Goal: Communication & Community: Answer question/provide support

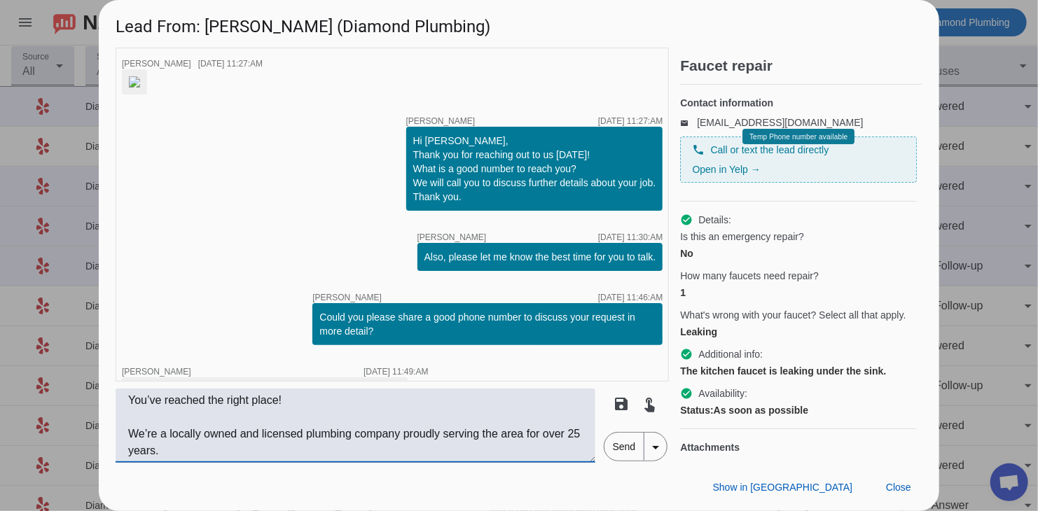
scroll to position [136, 0]
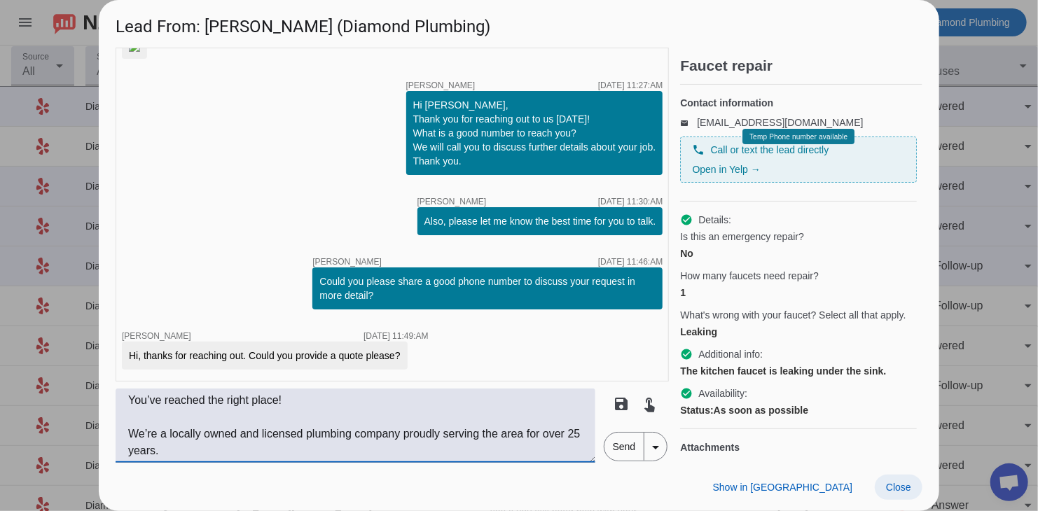
click at [913, 490] on span at bounding box center [899, 487] width 48 height 25
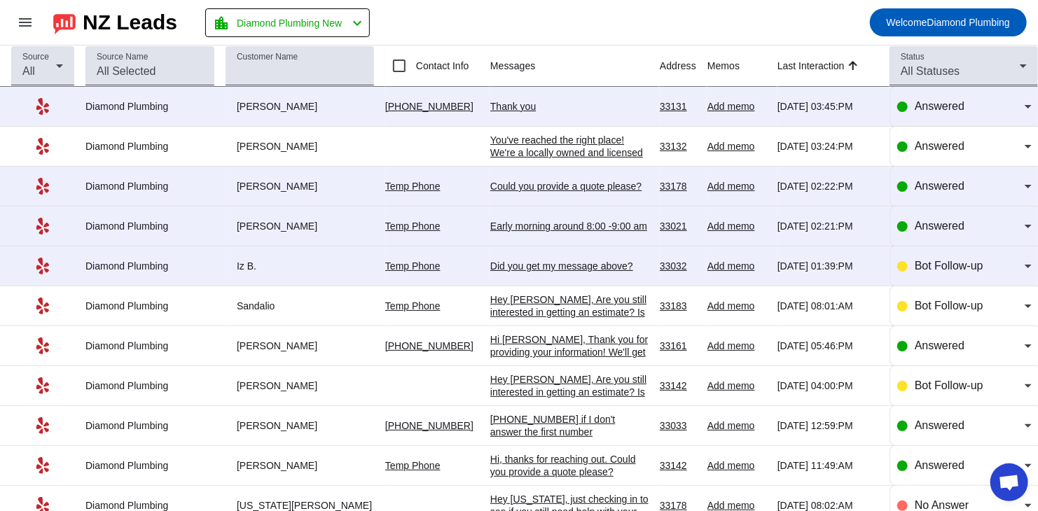
click at [593, 104] on div "Thank you" at bounding box center [569, 106] width 158 height 13
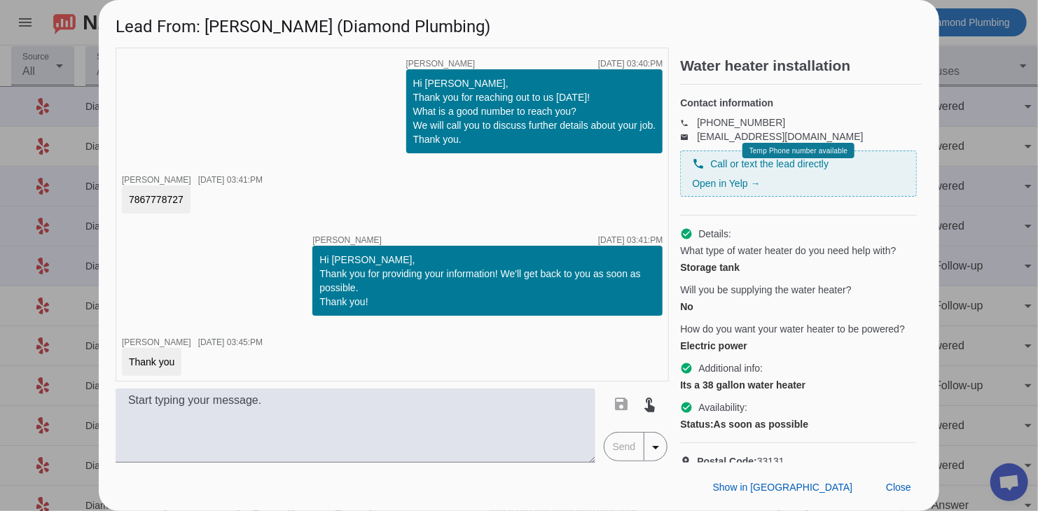
scroll to position [6, 0]
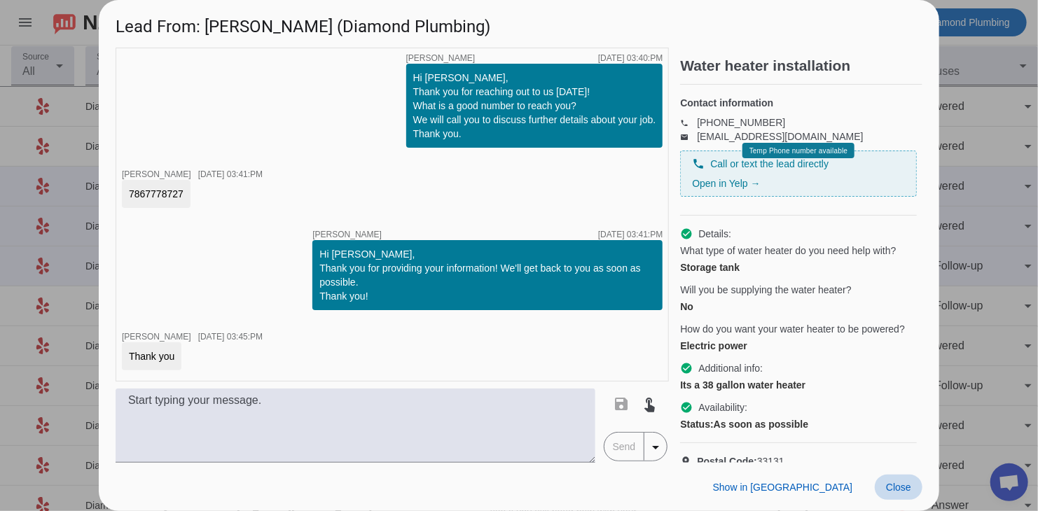
click at [910, 492] on span "Close" at bounding box center [898, 487] width 25 height 11
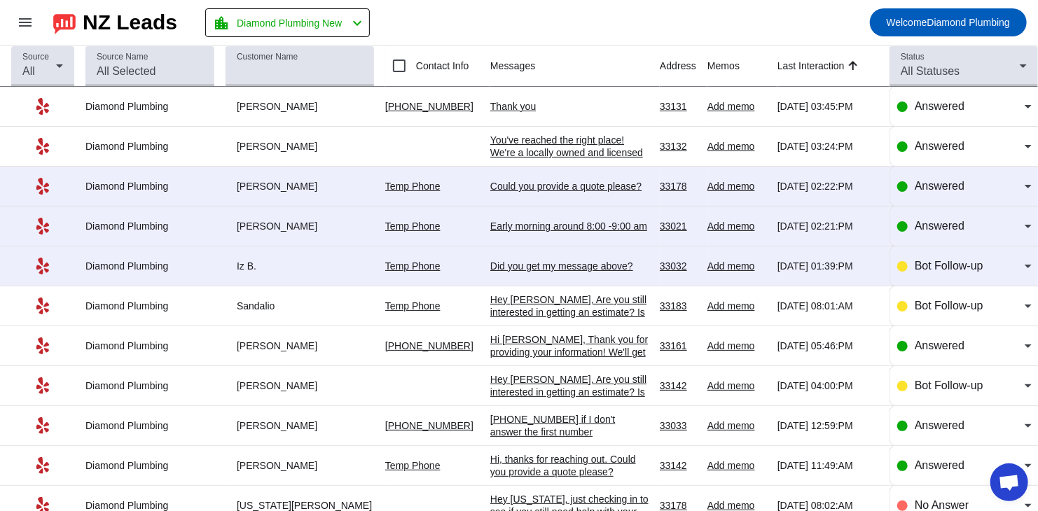
click at [540, 103] on div "Thank you" at bounding box center [569, 106] width 158 height 13
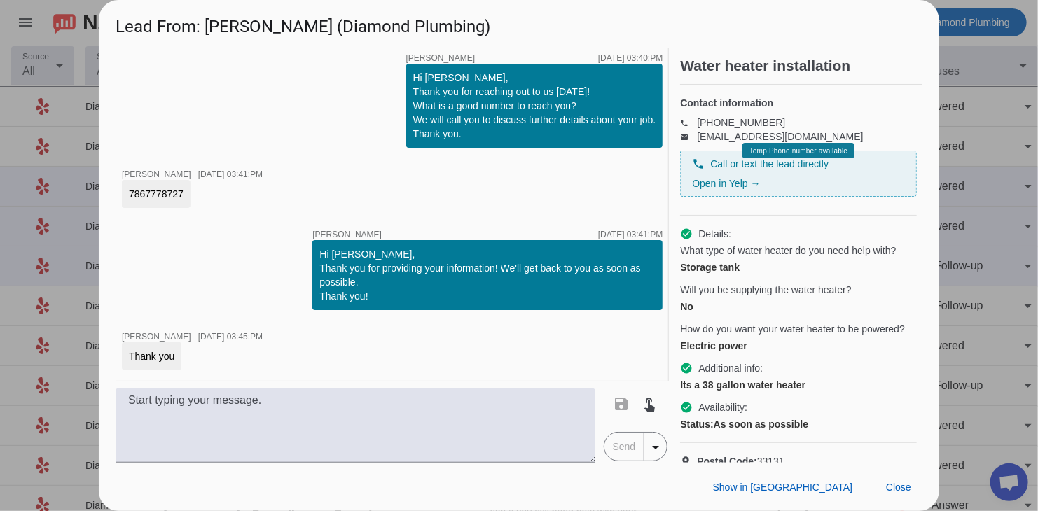
drag, startPoint x: 127, startPoint y: 195, endPoint x: 188, endPoint y: 195, distance: 60.9
click at [188, 195] on div "7867778727" at bounding box center [156, 194] width 69 height 28
copy div "7867778727"
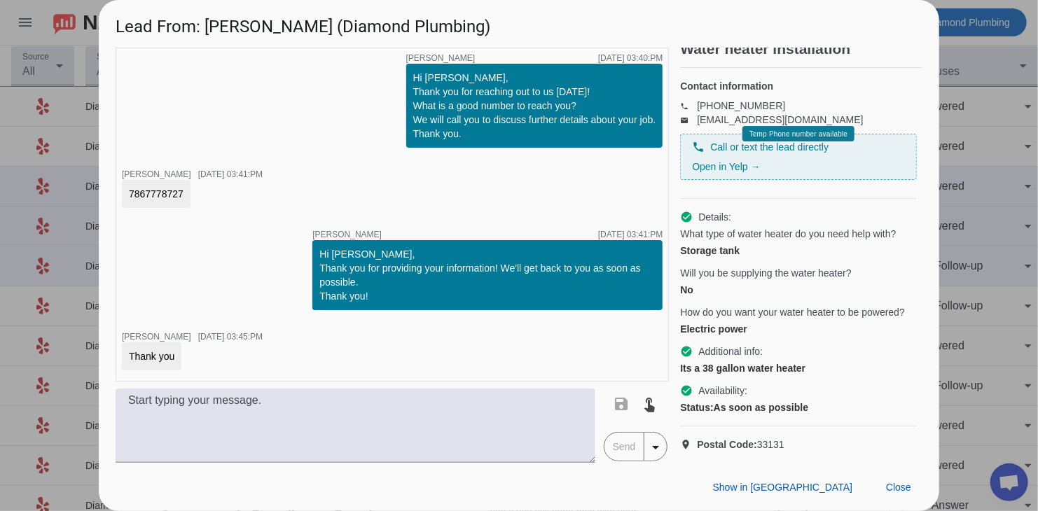
scroll to position [40, 0]
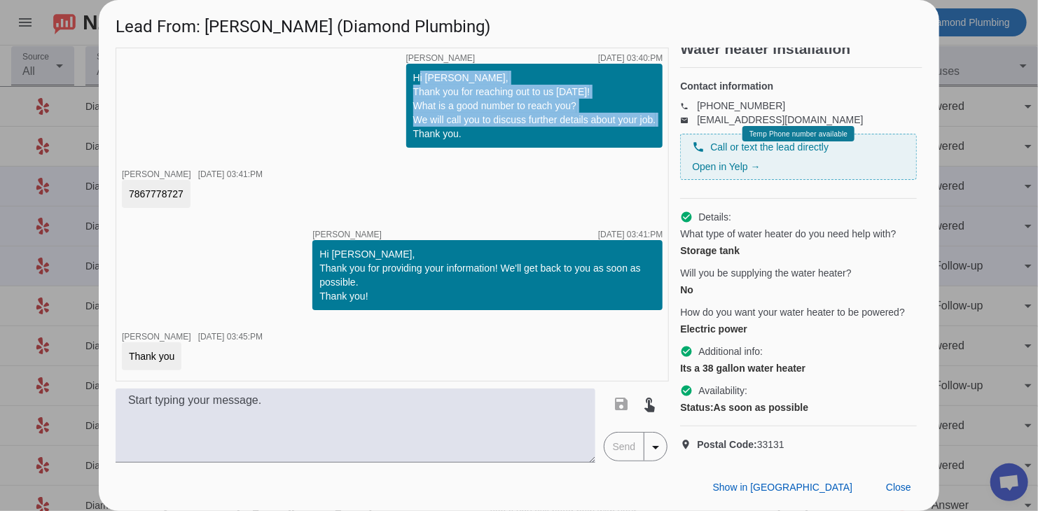
drag, startPoint x: 403, startPoint y: 74, endPoint x: 450, endPoint y: 140, distance: 81.3
click at [450, 140] on div "Hi [PERSON_NAME], Thank you for reaching out to us [DATE]! What is a good numbe…" at bounding box center [534, 106] width 243 height 70
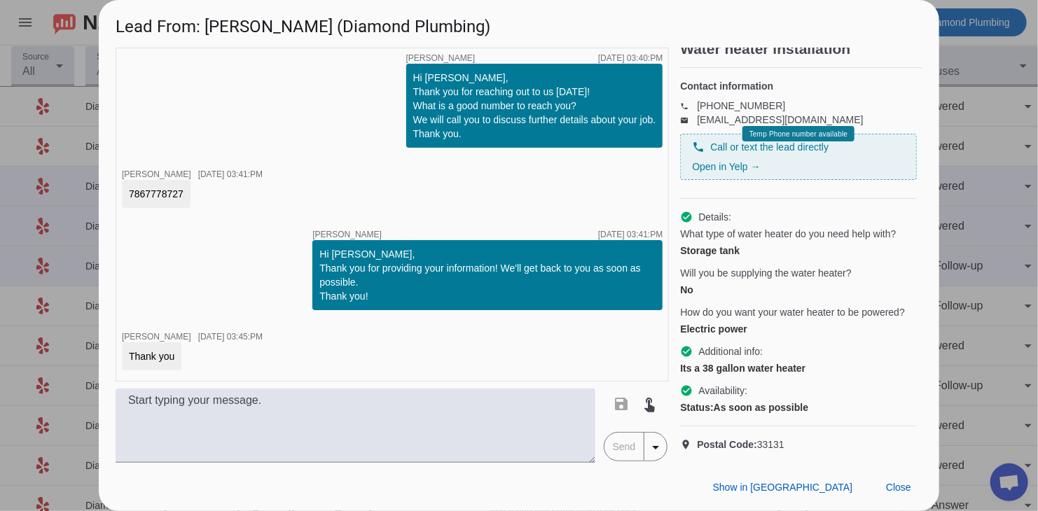
click at [473, 137] on div "Hi [PERSON_NAME], Thank you for reaching out to us [DATE]! What is a good numbe…" at bounding box center [534, 106] width 243 height 70
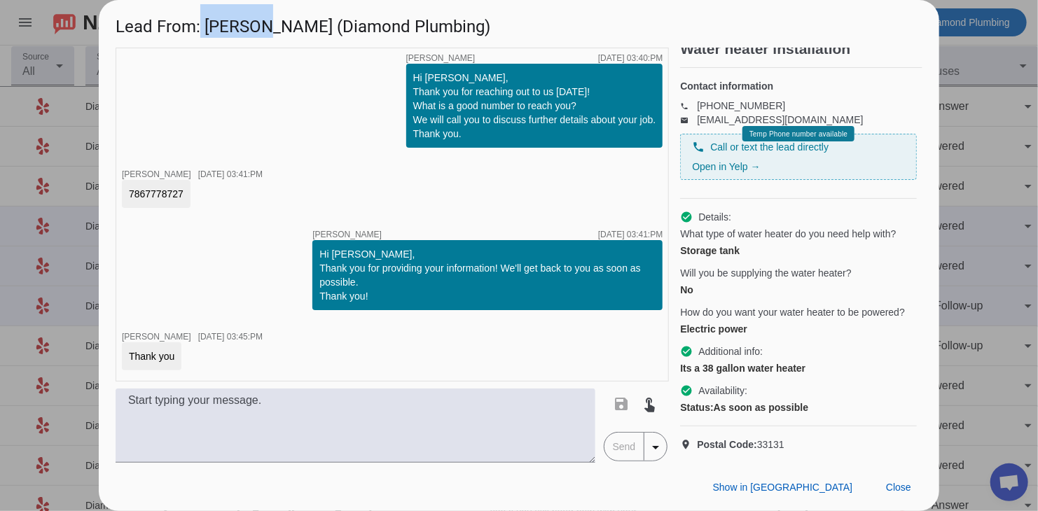
drag, startPoint x: 261, startPoint y: 26, endPoint x: 198, endPoint y: 27, distance: 62.3
click at [198, 27] on h1 "Lead From: [PERSON_NAME] (Diamond Plumbing)" at bounding box center [519, 23] width 840 height 47
click at [221, 18] on h1 "Lead From: [PERSON_NAME] (Diamond Plumbing)" at bounding box center [519, 23] width 840 height 47
drag, startPoint x: 207, startPoint y: 20, endPoint x: 261, endPoint y: 21, distance: 53.9
click at [261, 21] on h1 "Lead From: [PERSON_NAME] (Diamond Plumbing)" at bounding box center [519, 23] width 840 height 47
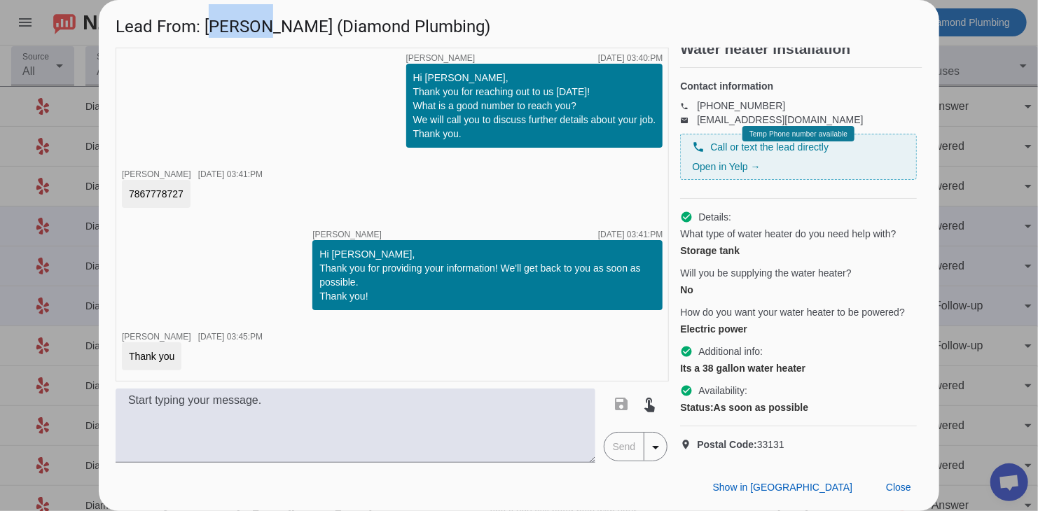
copy h1 "[PERSON_NAME]"
click at [902, 483] on span "Close" at bounding box center [898, 487] width 25 height 11
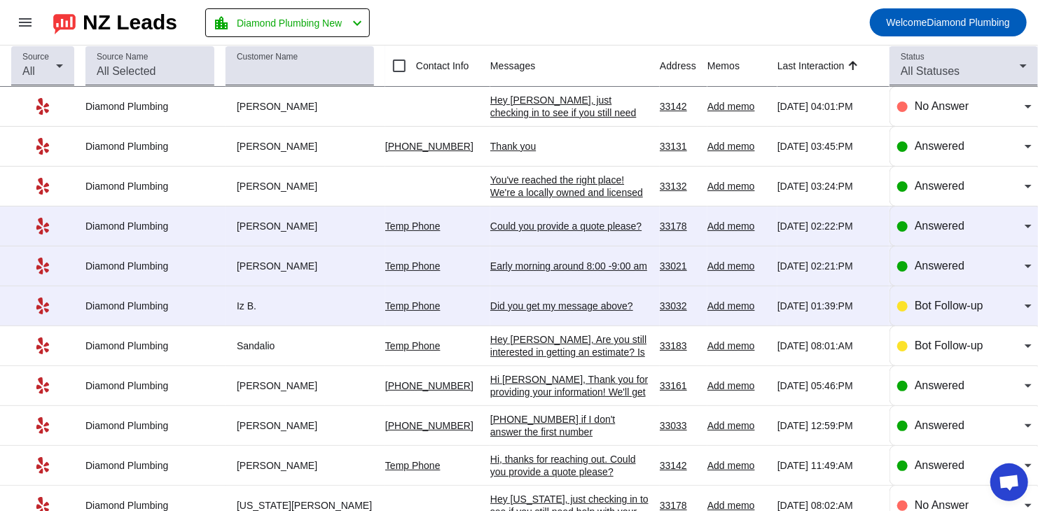
click at [506, 223] on div "Could you provide a quote please?" at bounding box center [569, 226] width 158 height 13
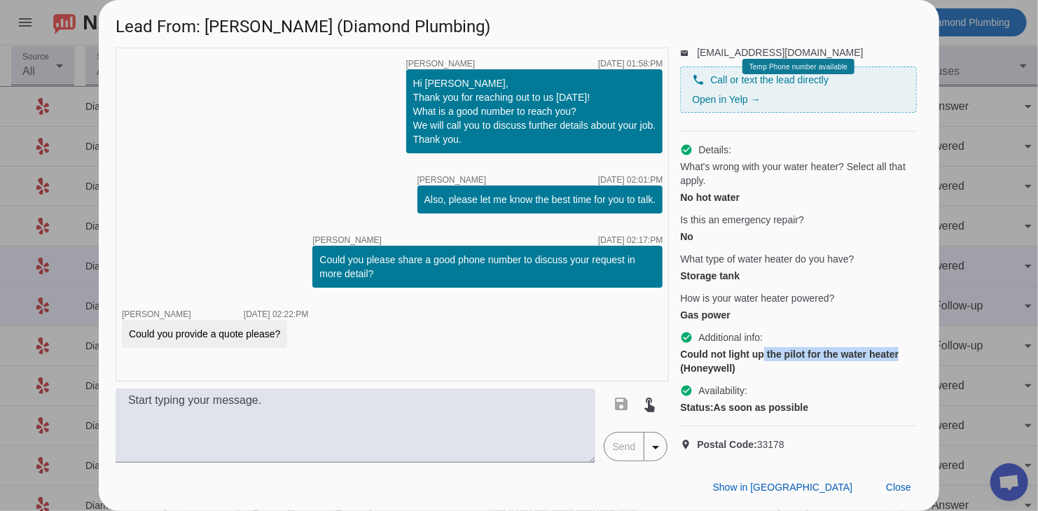
scroll to position [93, 76]
drag, startPoint x: 762, startPoint y: 341, endPoint x: 908, endPoint y: 349, distance: 146.6
click at [908, 349] on div "Water heater repair Contact information email [EMAIL_ADDRESS][DOMAIN_NAME] phon…" at bounding box center [801, 255] width 242 height 415
drag, startPoint x: 753, startPoint y: 356, endPoint x: 767, endPoint y: 361, distance: 15.1
click at [753, 356] on div "Could not light up the pilot for the water heater (Honeywell)" at bounding box center [798, 361] width 237 height 28
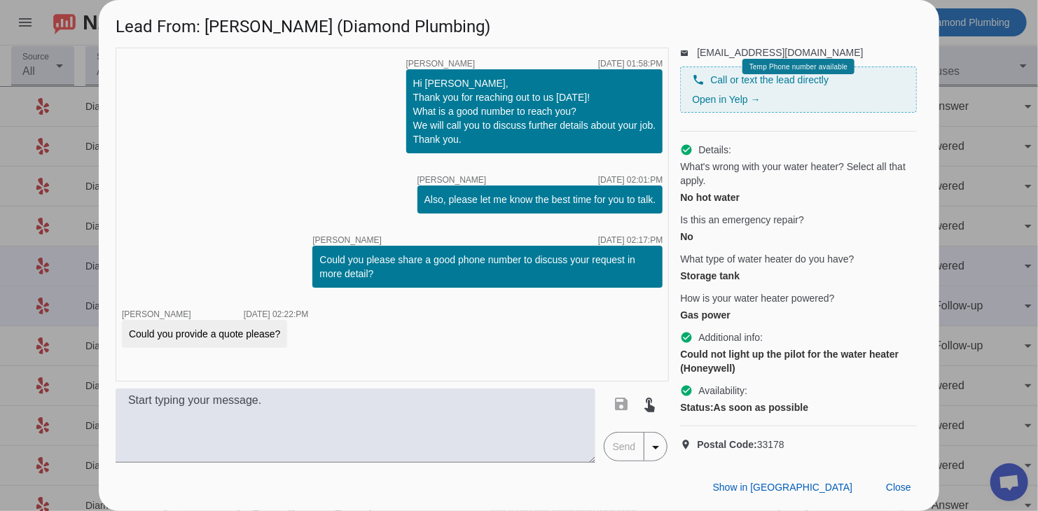
scroll to position [93, 0]
click at [901, 492] on span "Close" at bounding box center [898, 487] width 25 height 11
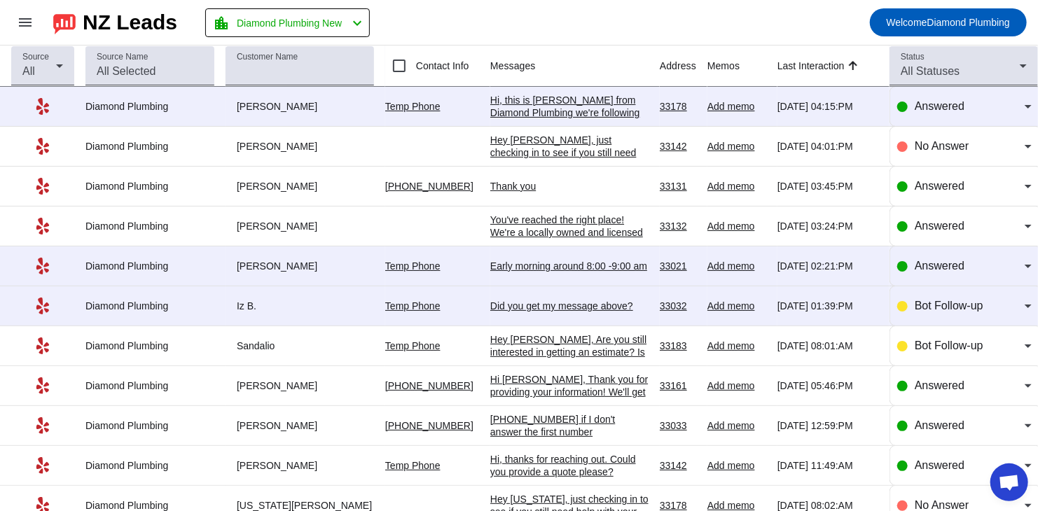
click at [518, 109] on div "Hi, this is [PERSON_NAME] from Diamond Plumbing we're following up on your rece…" at bounding box center [569, 157] width 158 height 126
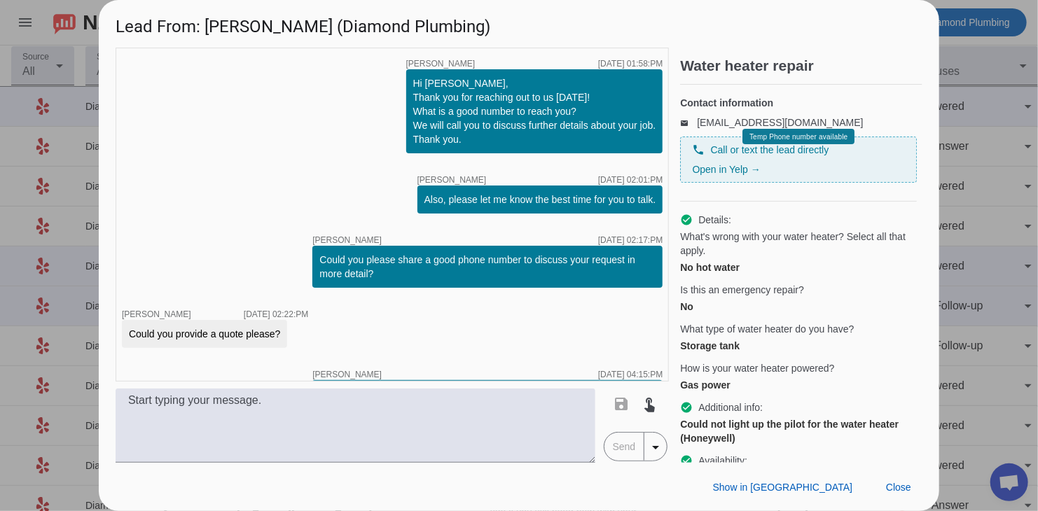
scroll to position [80, 0]
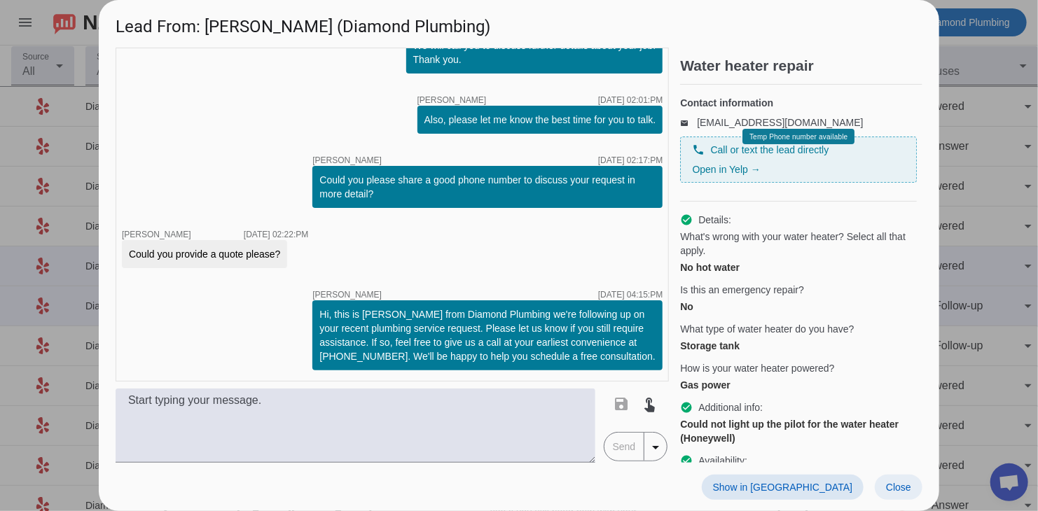
click at [910, 483] on span "Close" at bounding box center [898, 487] width 25 height 11
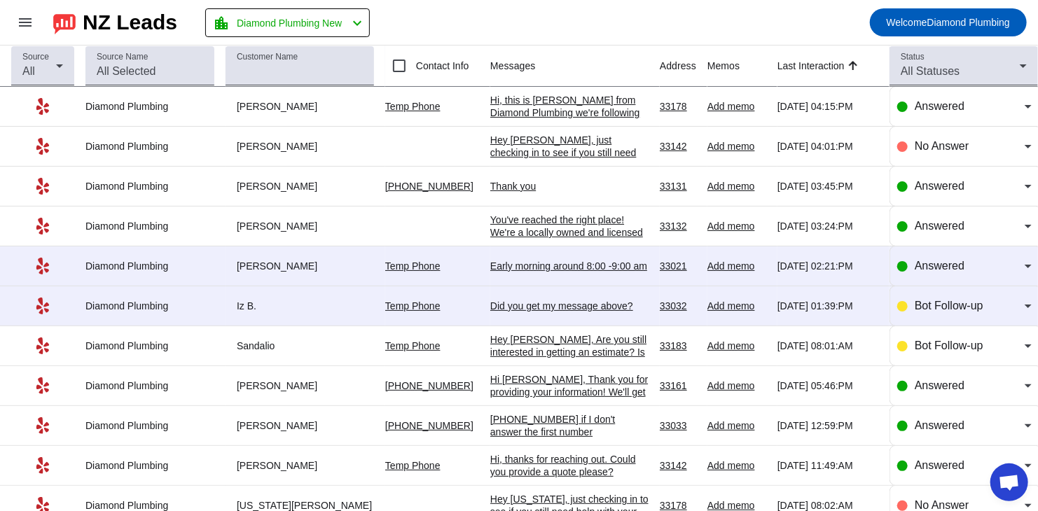
click at [513, 271] on div "Early morning around 8:00 -9:00 am" at bounding box center [569, 266] width 158 height 13
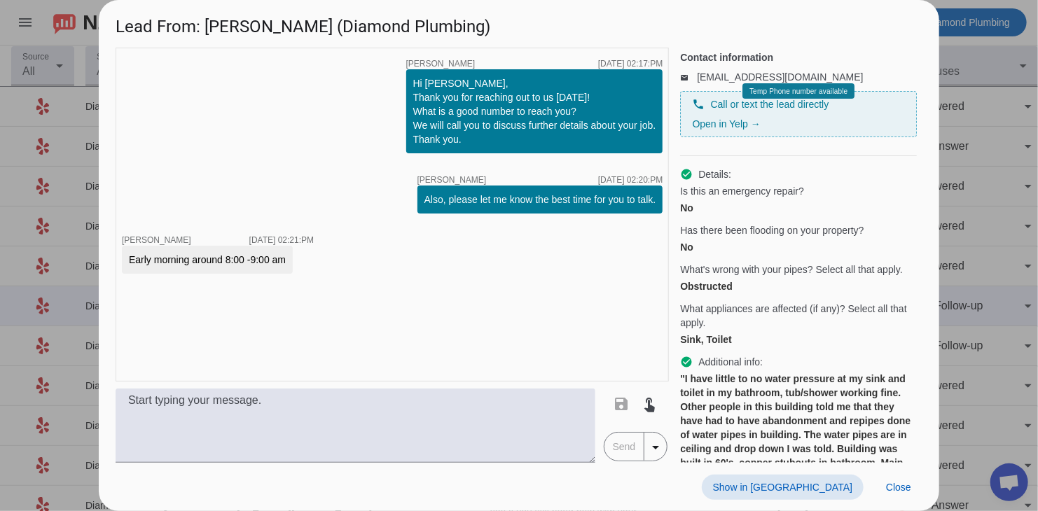
scroll to position [70, 0]
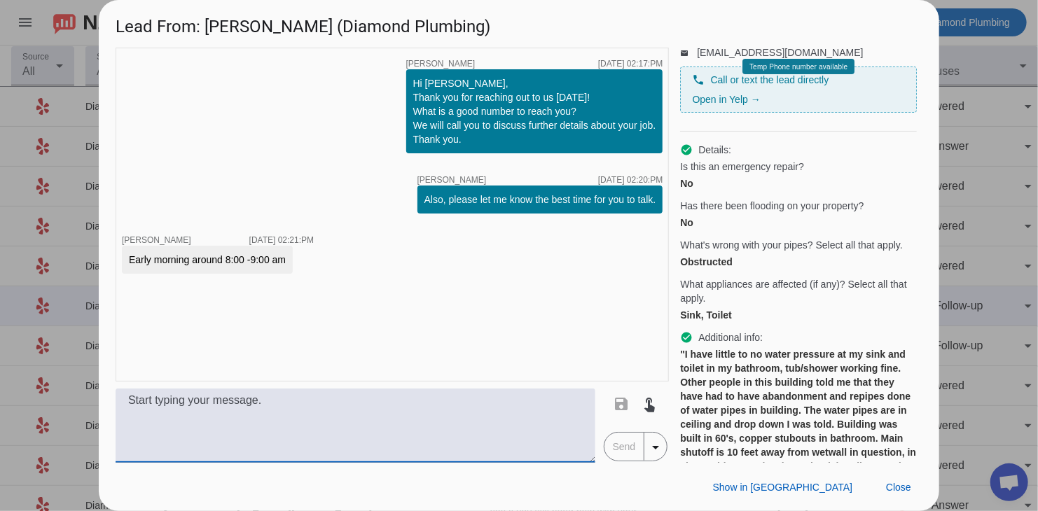
click at [357, 431] on textarea at bounding box center [356, 426] width 480 height 74
paste textarea "You’ve reached the right place! We’re a locally owned and licensed plumbing com…"
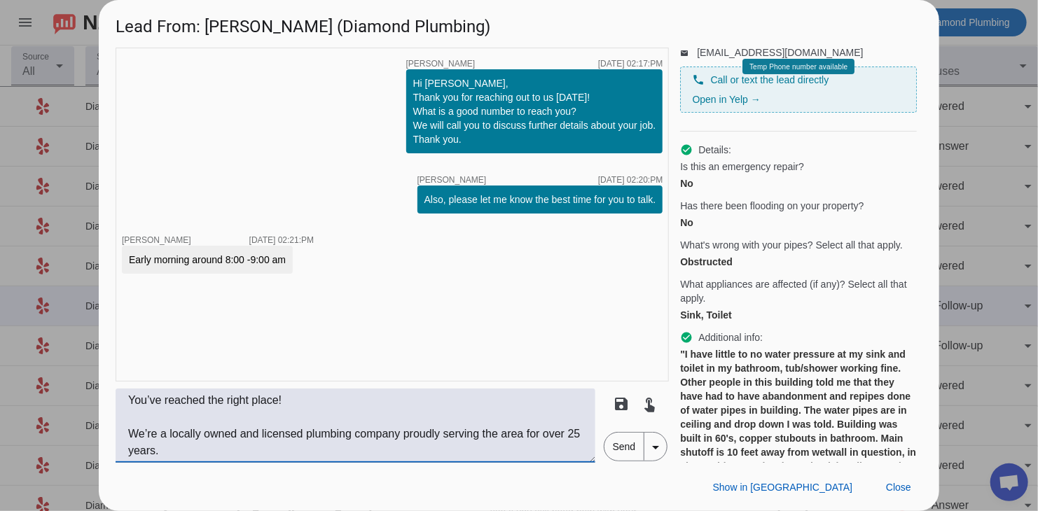
scroll to position [146, 0]
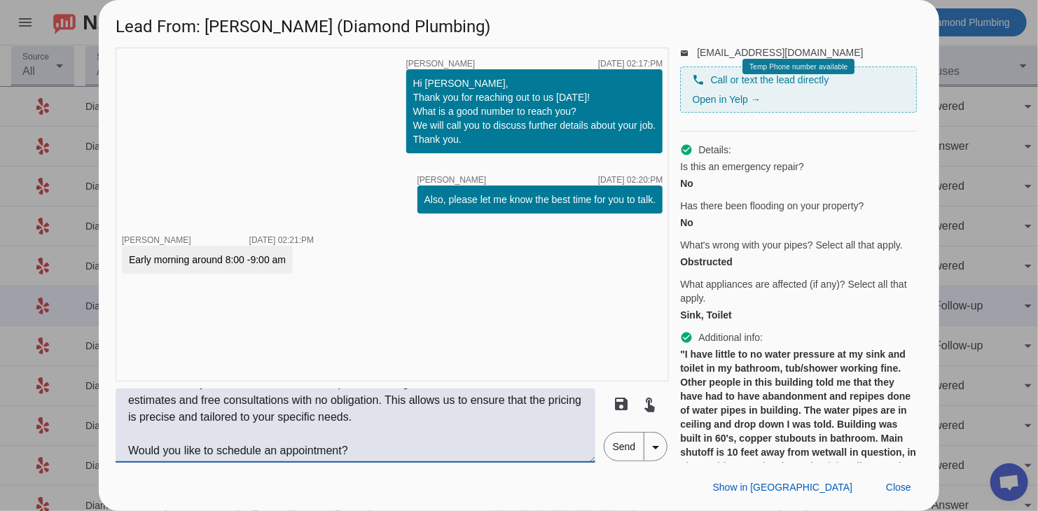
type textarea "You’ve reached the right place! We’re a locally owned and licensed plumbing com…"
click at [626, 448] on span "Send" at bounding box center [624, 447] width 40 height 28
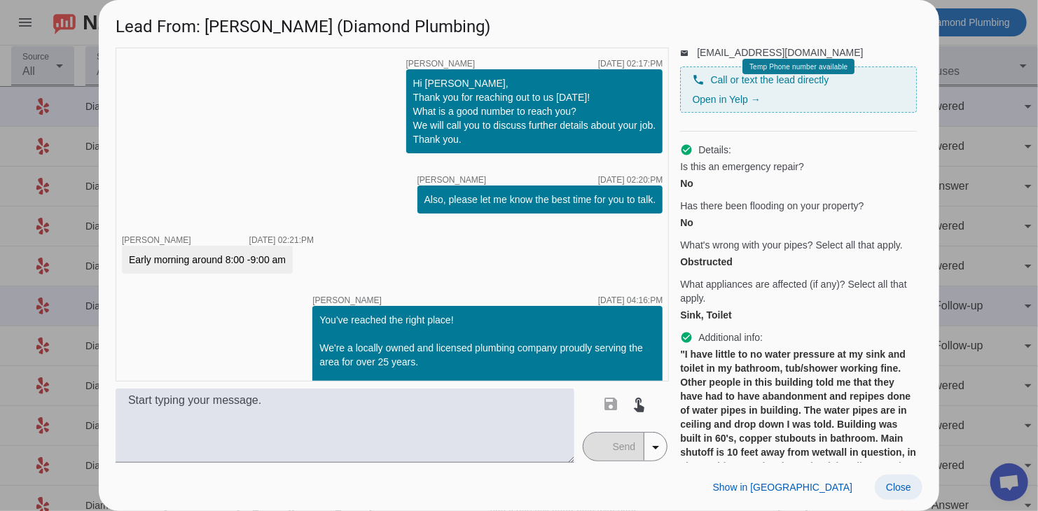
scroll to position [118, 0]
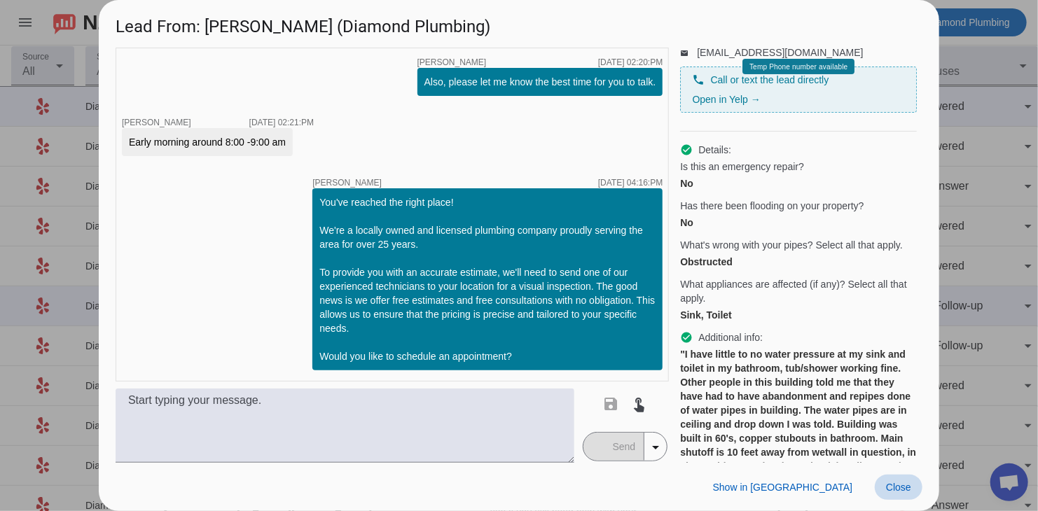
click at [907, 495] on span at bounding box center [899, 487] width 48 height 25
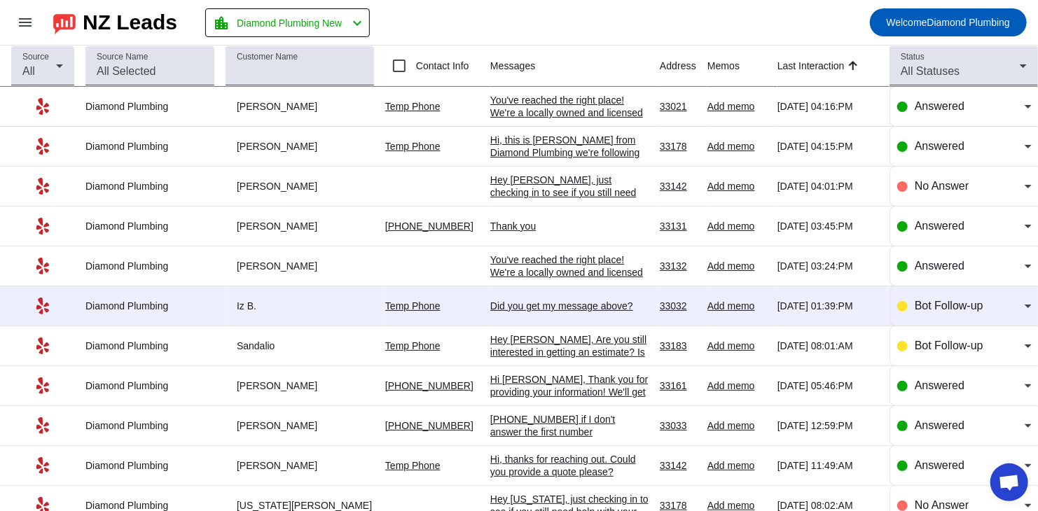
click at [513, 306] on div "Did you get my message above?​" at bounding box center [569, 306] width 158 height 13
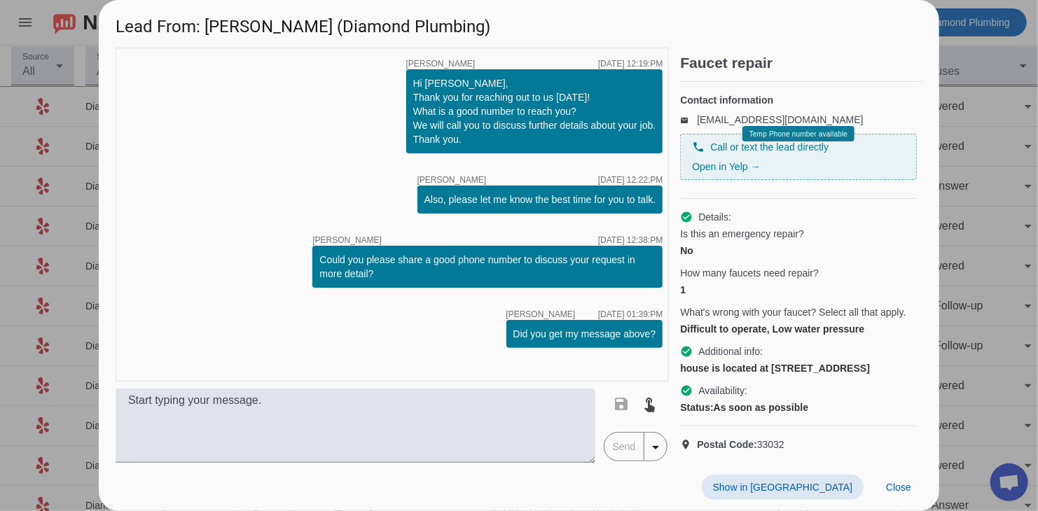
scroll to position [40, 0]
drag, startPoint x: 794, startPoint y: 429, endPoint x: 753, endPoint y: 434, distance: 40.9
click at [753, 438] on p "location_on Postal Code: 33032" at bounding box center [798, 445] width 237 height 14
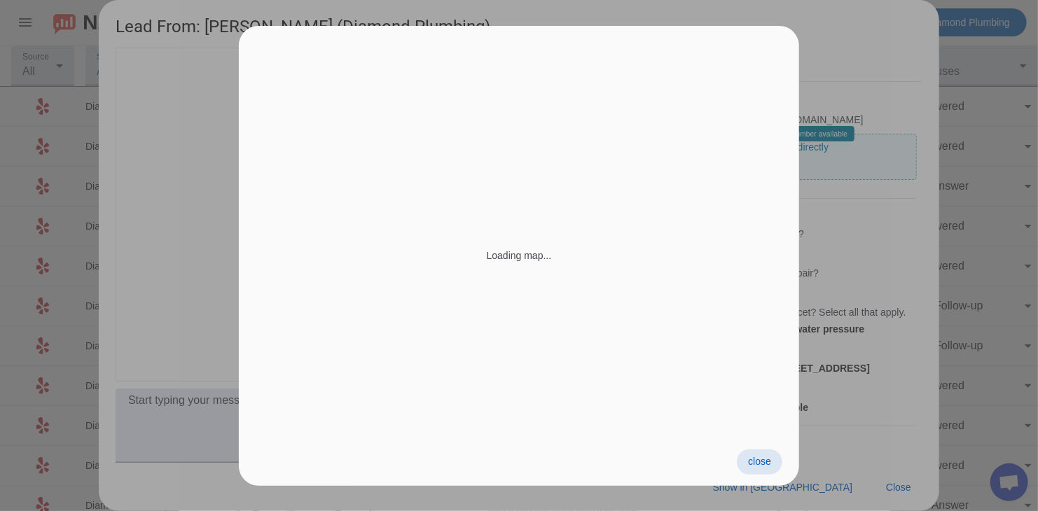
copy span ": 33032"
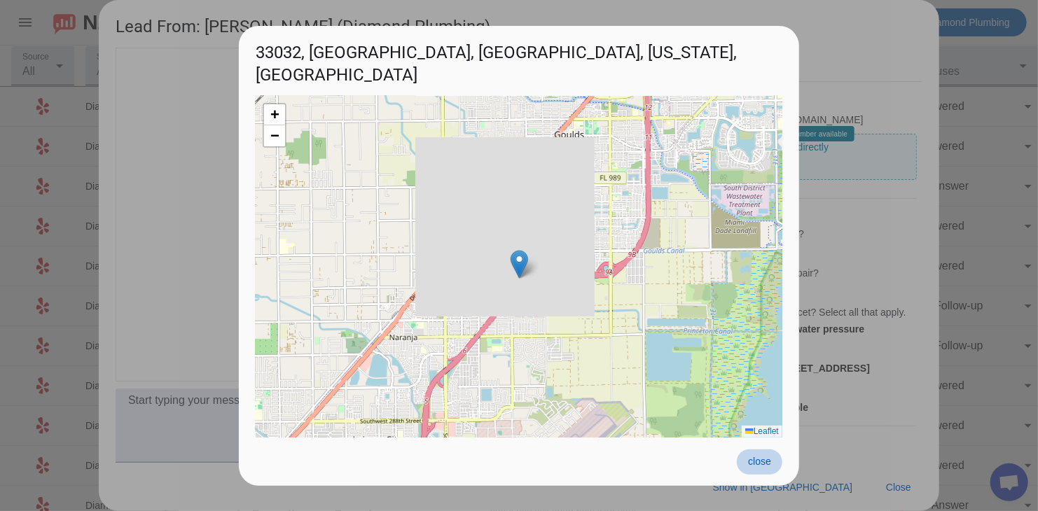
click at [759, 464] on span "close" at bounding box center [759, 461] width 23 height 11
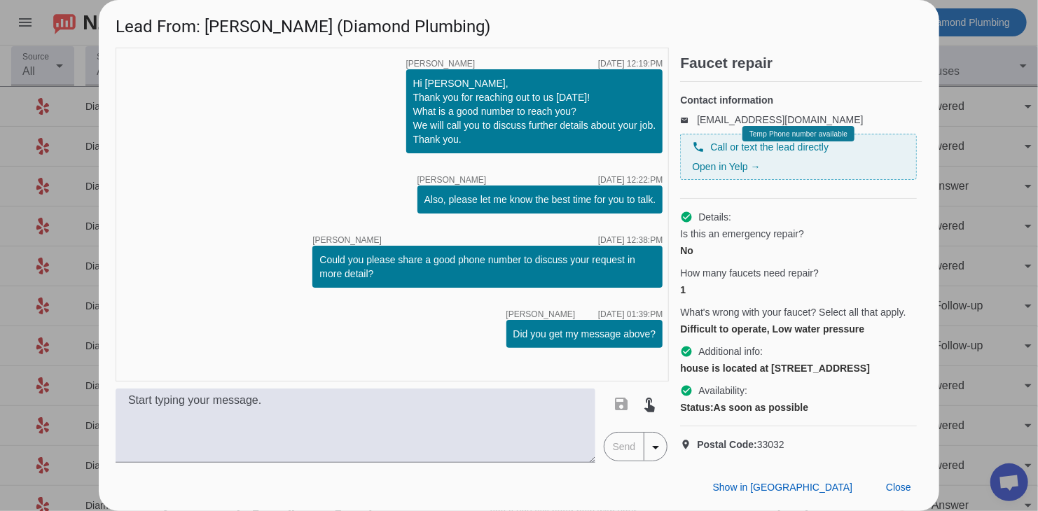
copy span ": 33032"
click at [142, 129] on div "timer close [PERSON_NAME] [DATE] 12:19:PM Hi [PERSON_NAME], Thank you for reach…" at bounding box center [392, 215] width 553 height 334
click at [899, 485] on span "Close" at bounding box center [898, 487] width 25 height 11
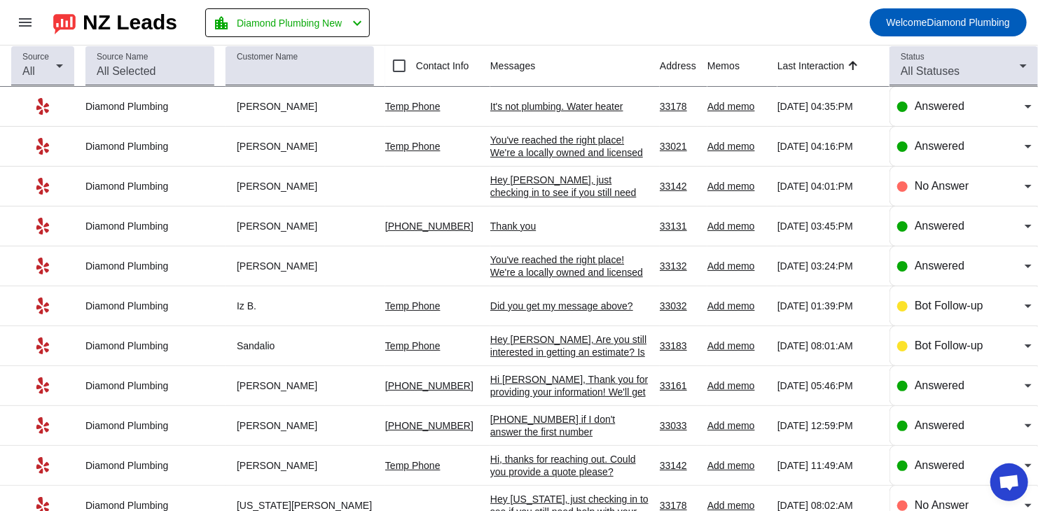
click at [512, 107] on div "It's not plumbing. Water heater" at bounding box center [569, 106] width 158 height 13
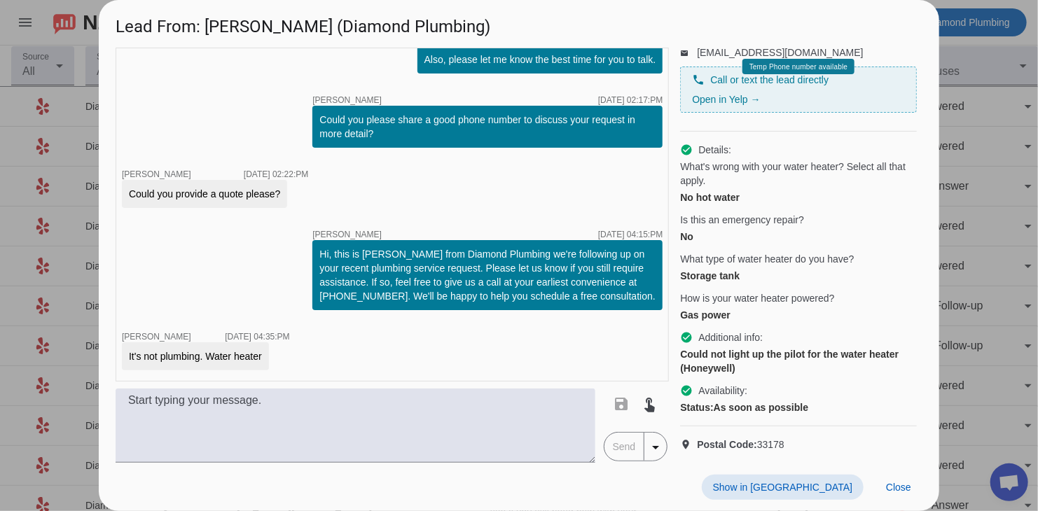
scroll to position [93, 0]
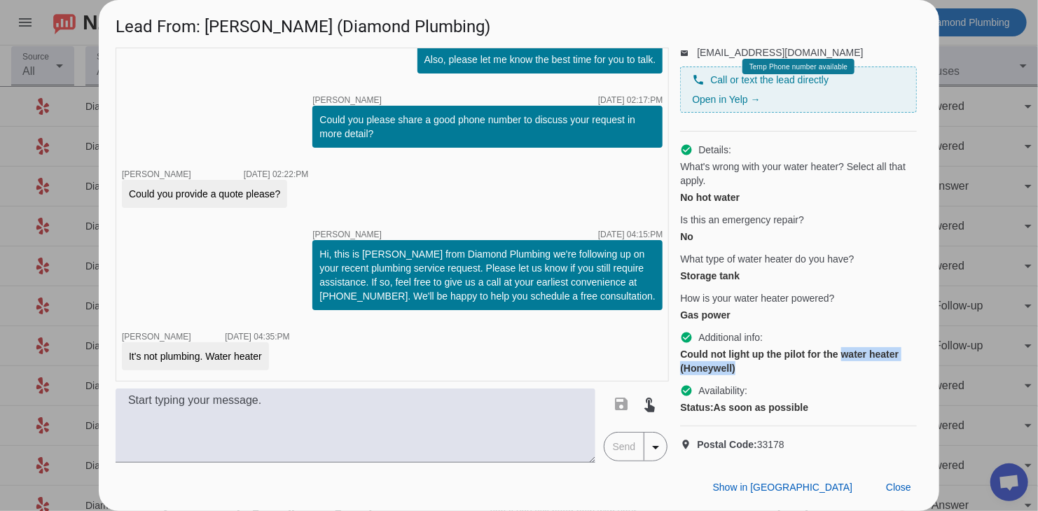
drag, startPoint x: 740, startPoint y: 358, endPoint x: 845, endPoint y: 342, distance: 106.3
click at [845, 347] on div "Could not light up the pilot for the water heater (Honeywell)" at bounding box center [798, 361] width 237 height 28
copy div "water heater (Honeywell)"
